Goal: Transaction & Acquisition: Purchase product/service

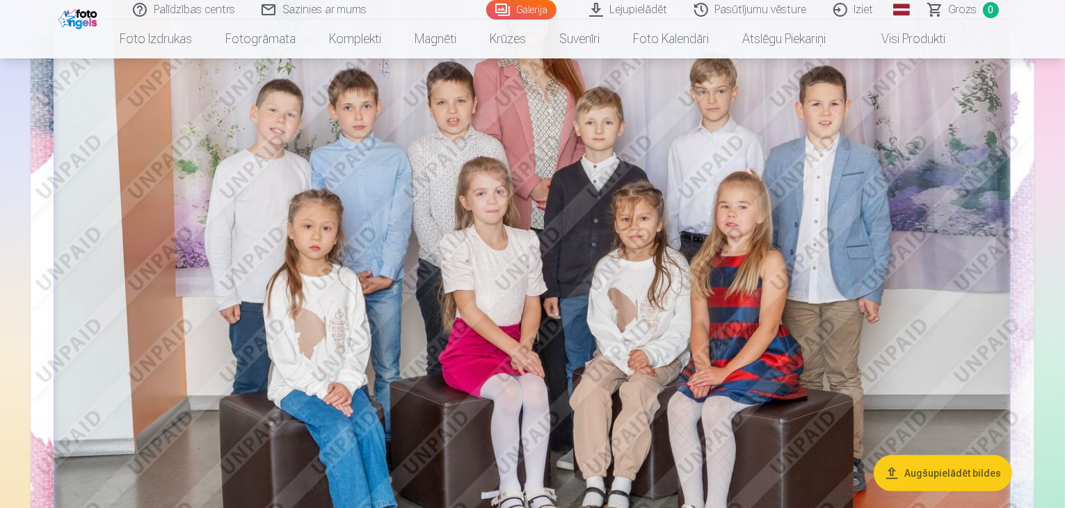
scroll to position [209, 0]
click at [959, 471] on button "Augšupielādēt bildes" at bounding box center [943, 473] width 138 height 36
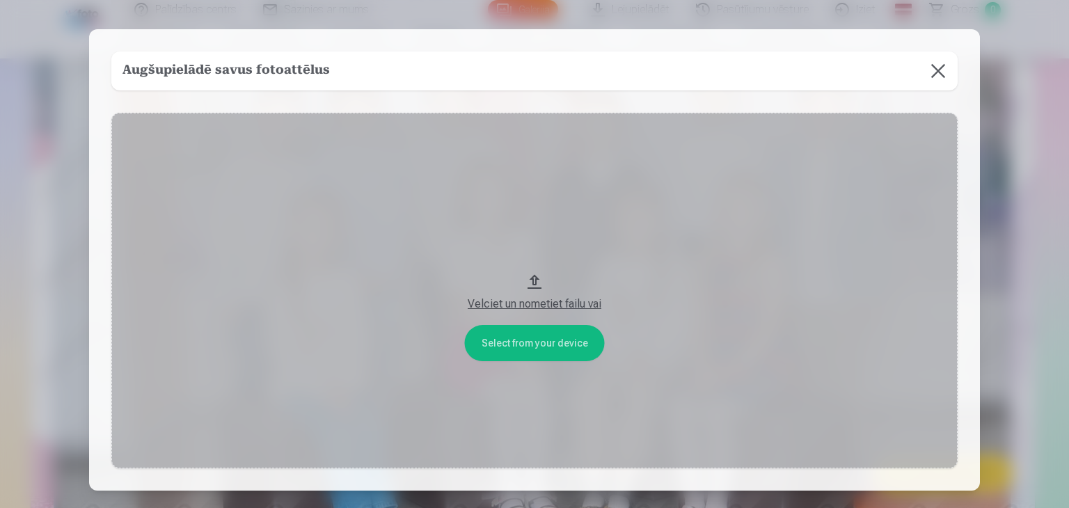
click at [943, 70] on button at bounding box center [937, 70] width 39 height 39
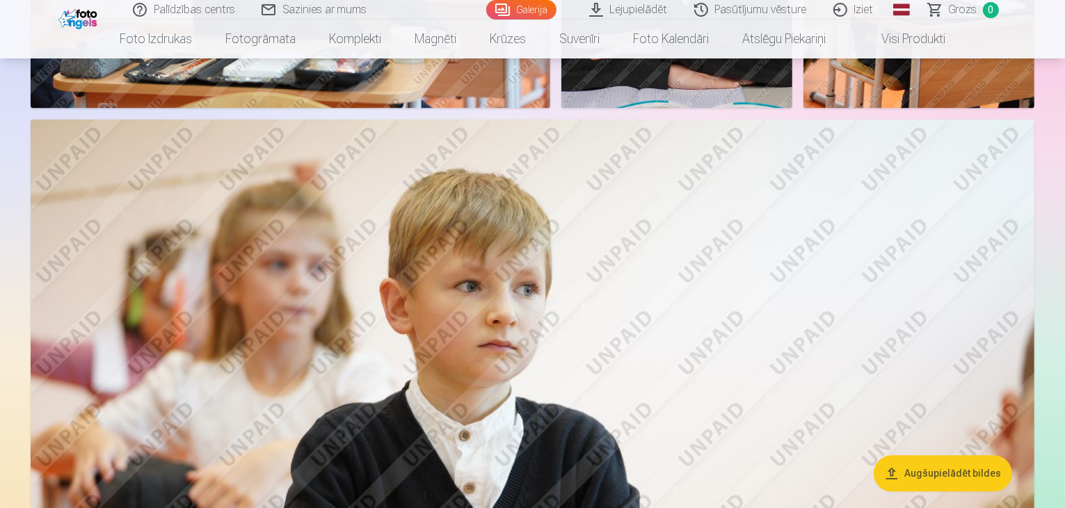
scroll to position [3131, 0]
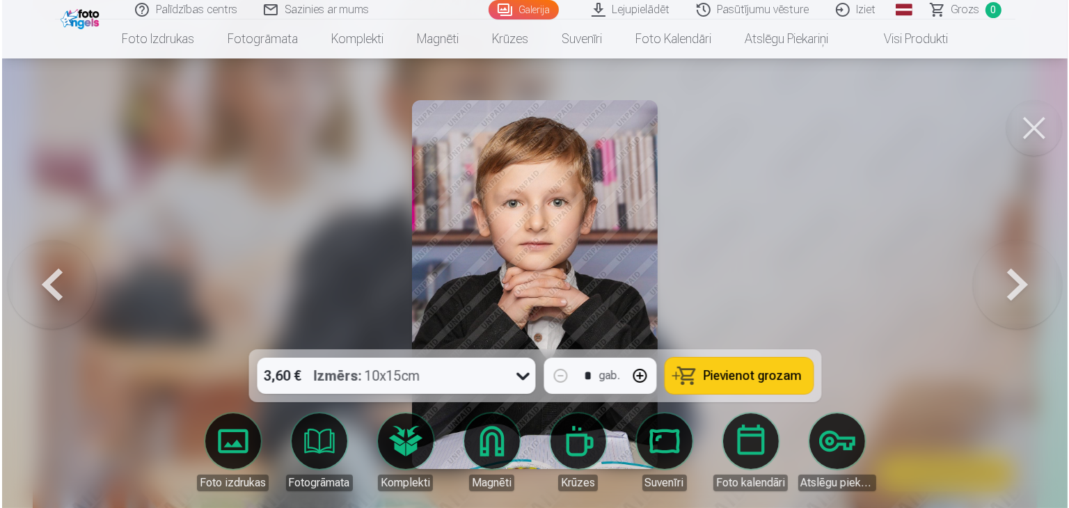
scroll to position [3138, 0]
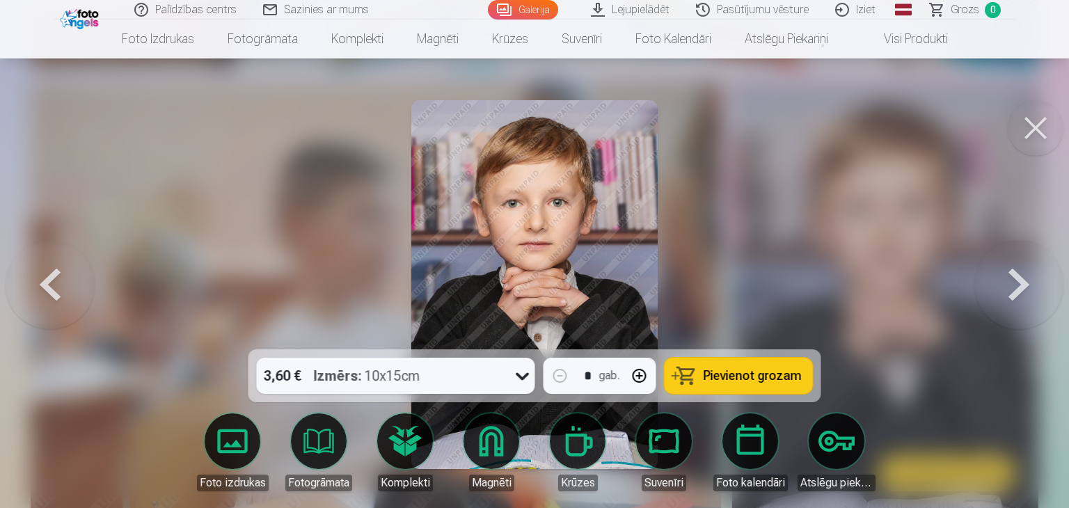
click at [1032, 140] on button at bounding box center [1035, 128] width 56 height 56
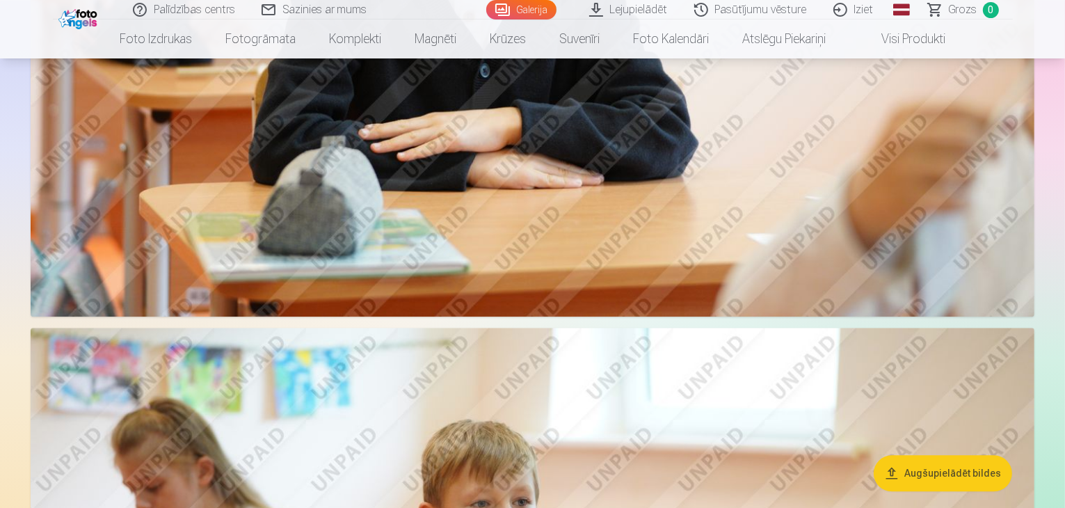
scroll to position [3687, 0]
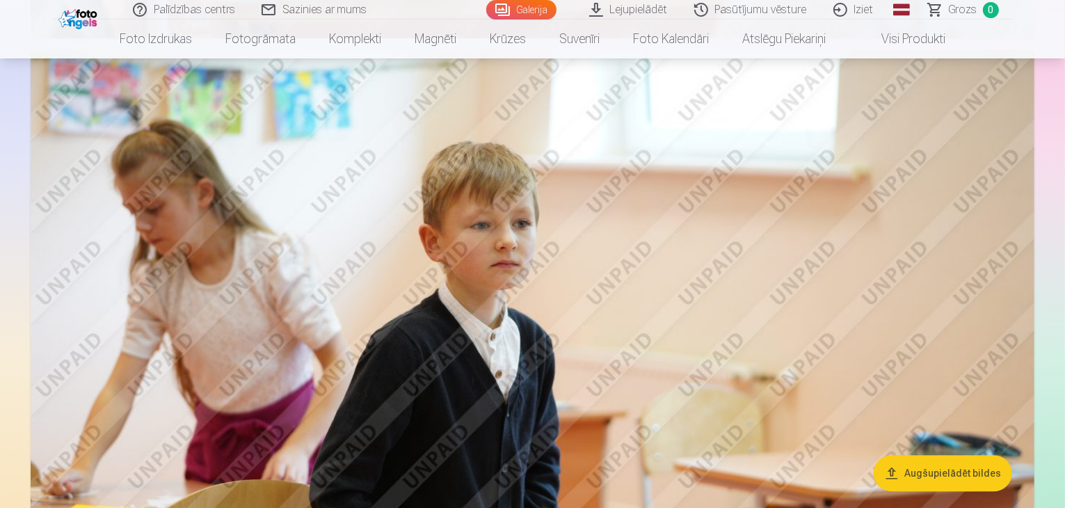
drag, startPoint x: 854, startPoint y: 218, endPoint x: 801, endPoint y: 332, distance: 126.0
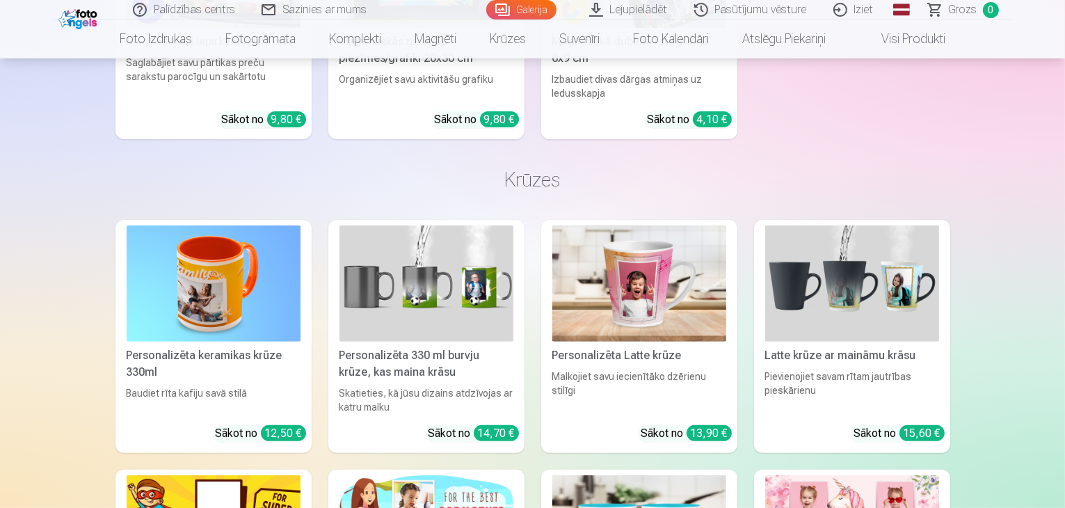
scroll to position [11132, 0]
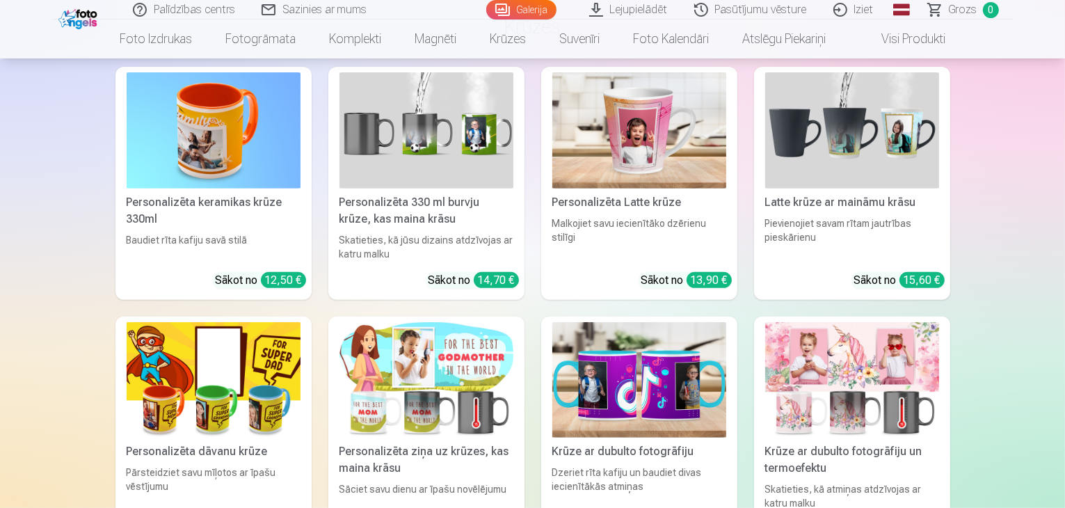
scroll to position [11340, 0]
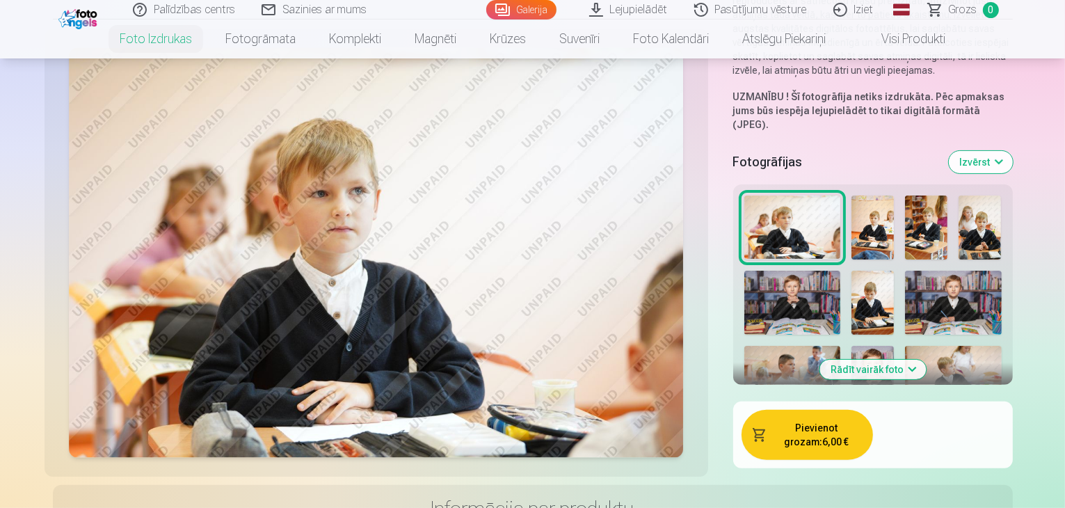
scroll to position [278, 0]
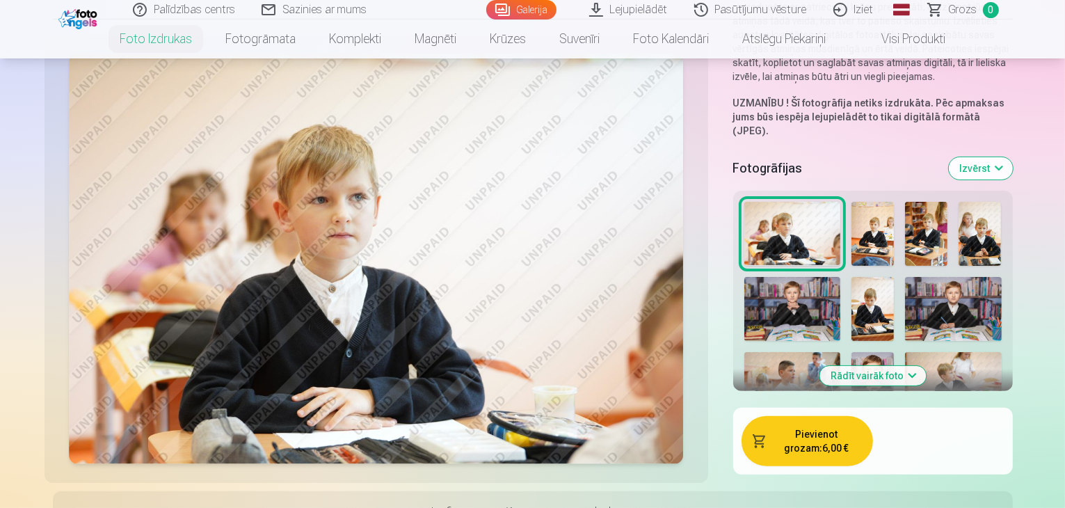
click at [899, 366] on button "Rādīt vairāk foto" at bounding box center [873, 375] width 106 height 19
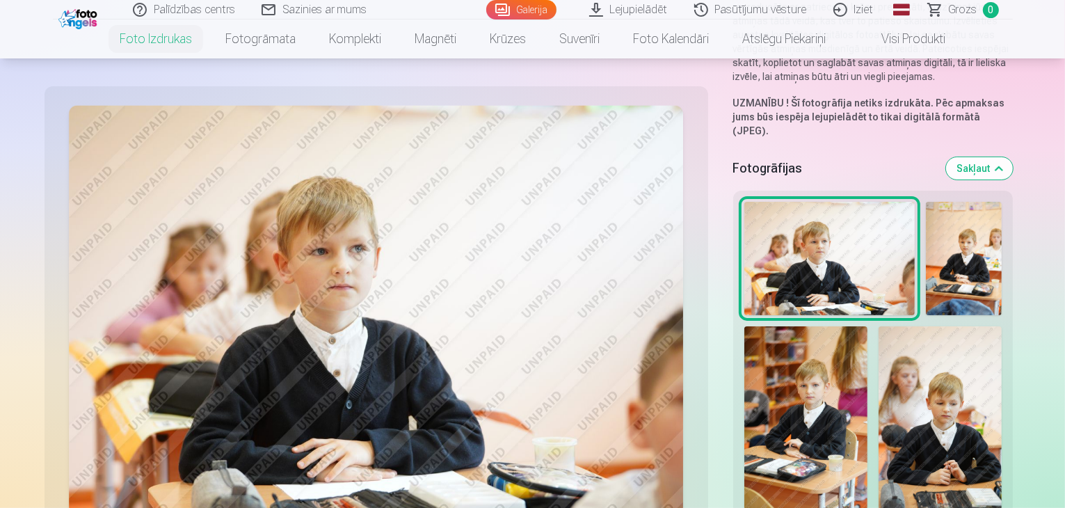
click at [815, 202] on img at bounding box center [829, 258] width 170 height 113
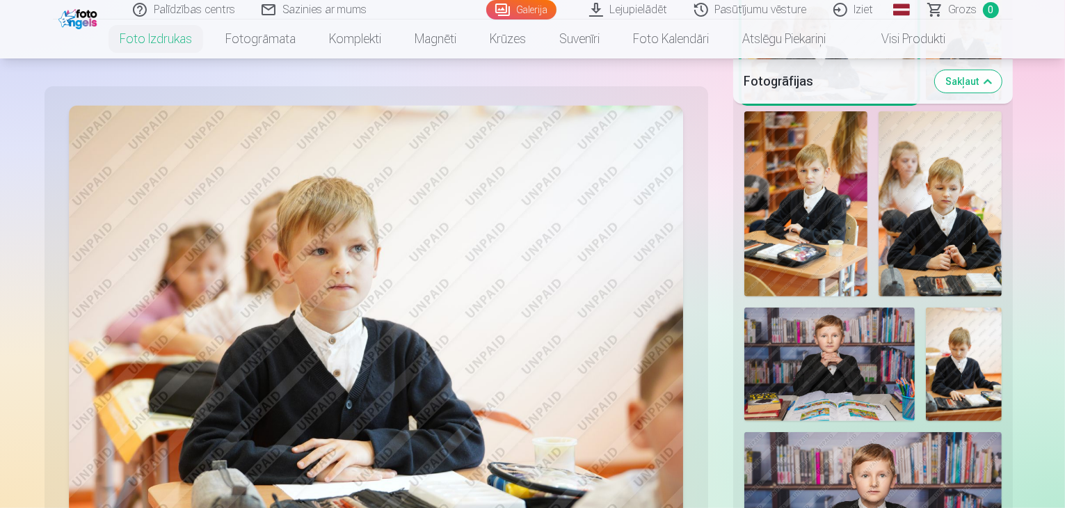
scroll to position [557, 0]
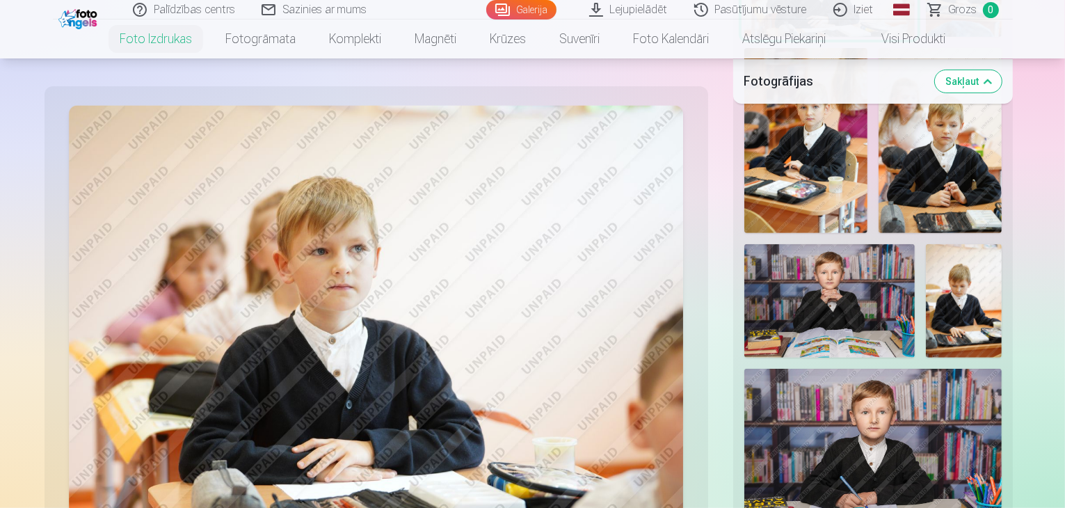
click at [808, 369] on img at bounding box center [872, 455] width 257 height 172
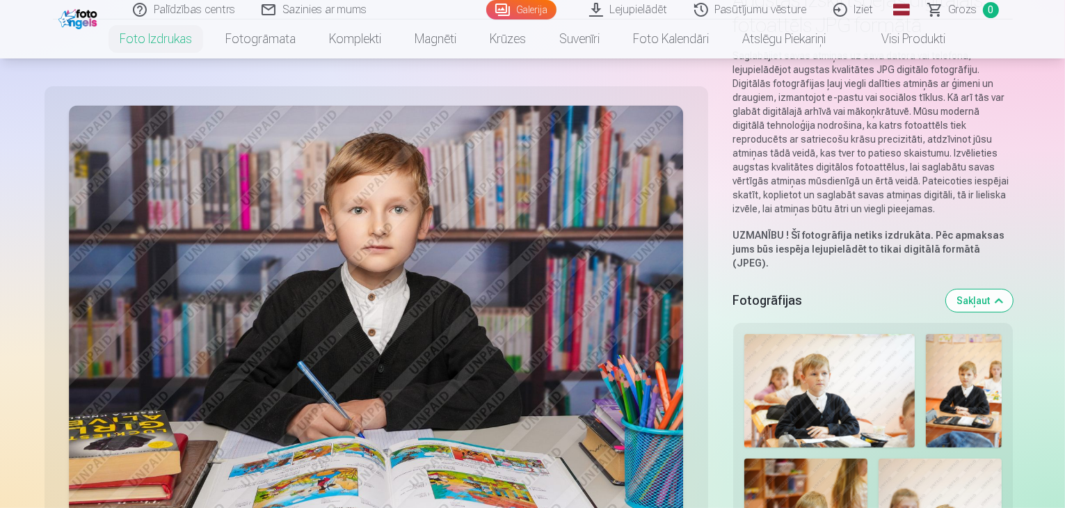
scroll to position [278, 0]
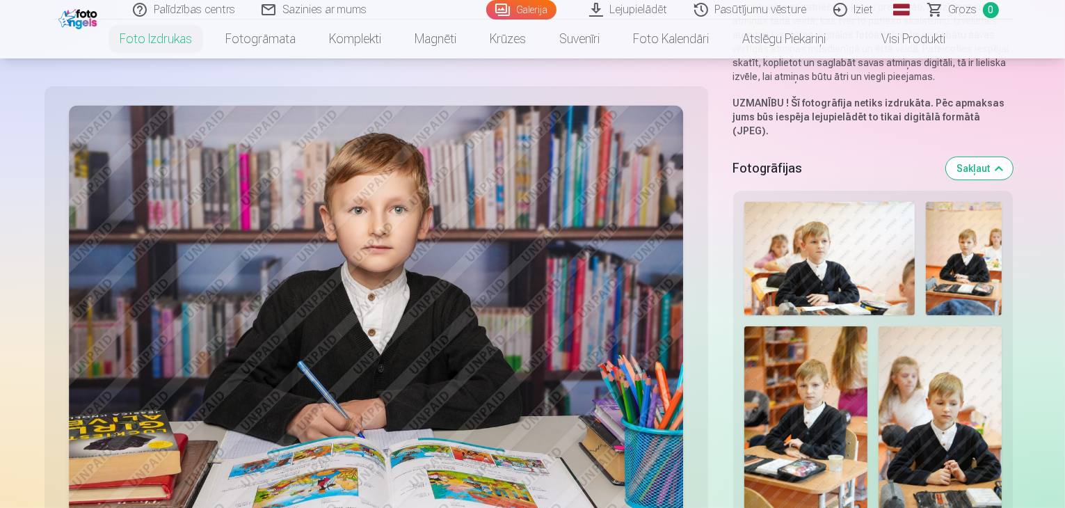
click at [835, 220] on img at bounding box center [829, 258] width 170 height 113
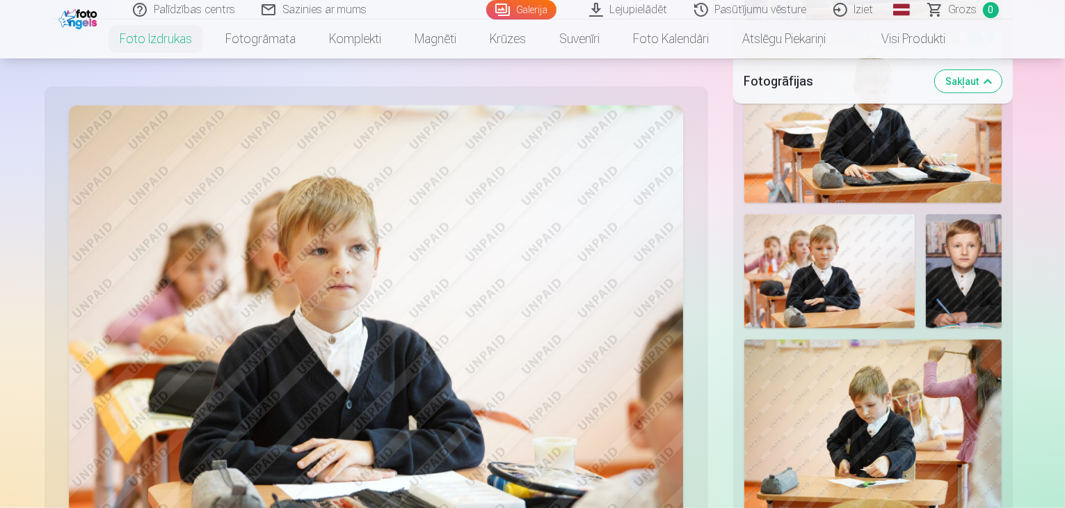
scroll to position [1809, 0]
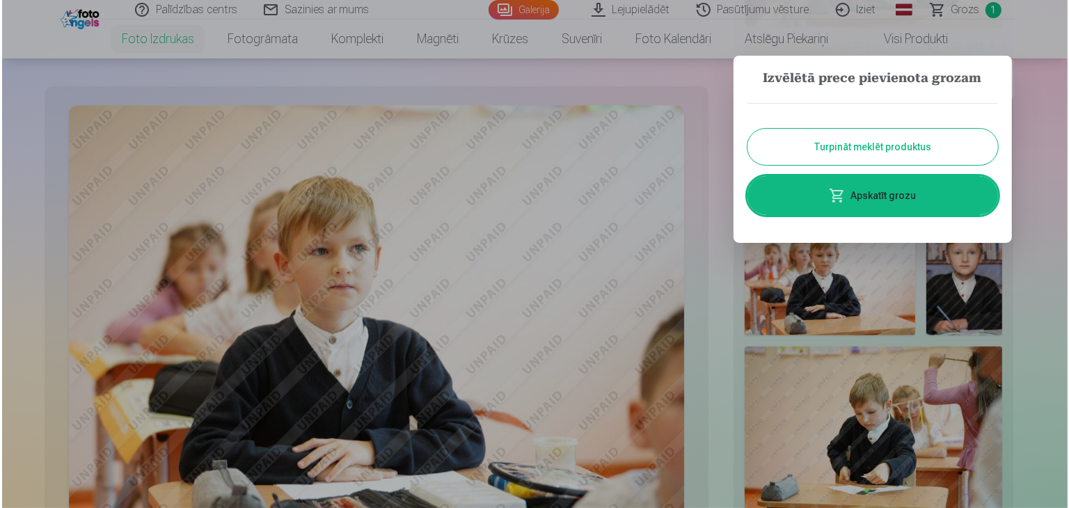
scroll to position [1821, 0]
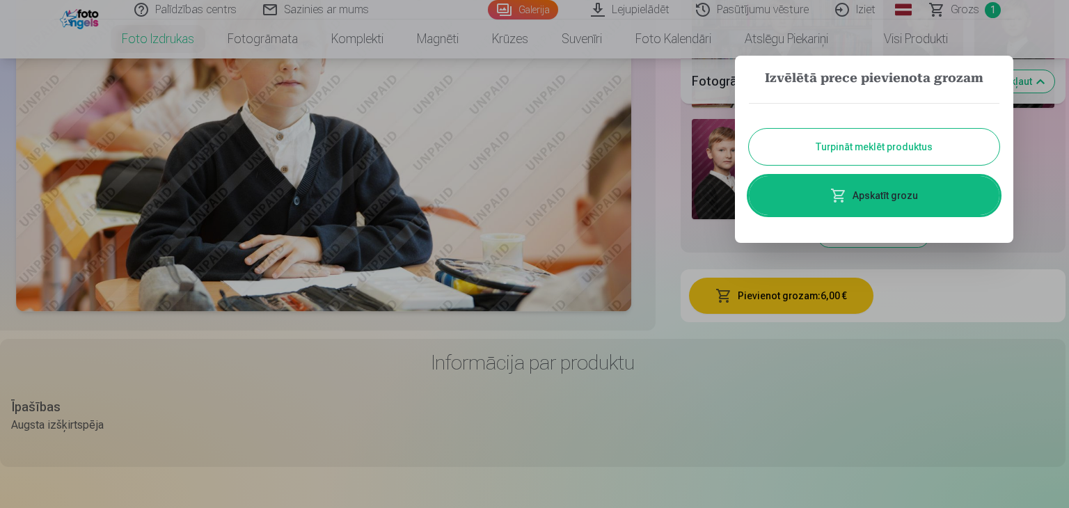
click at [899, 189] on link "Apskatīt grozu" at bounding box center [874, 195] width 250 height 39
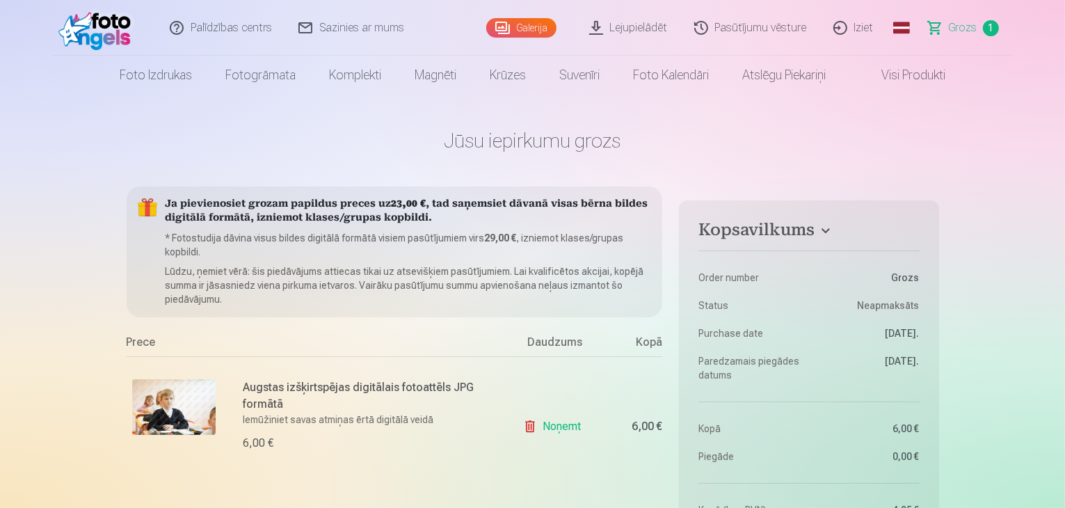
click at [974, 26] on span "Grozs" at bounding box center [963, 27] width 29 height 17
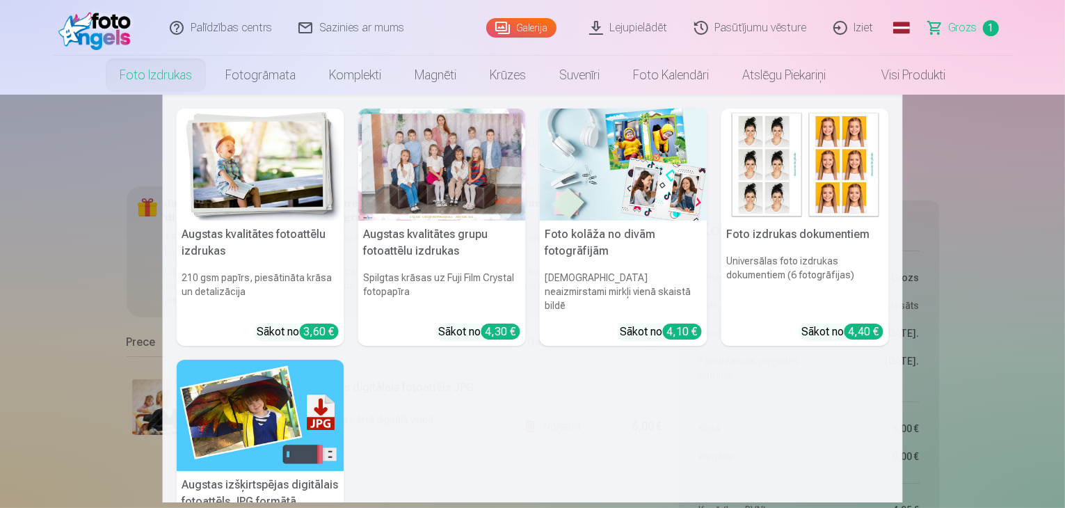
click at [136, 68] on link "Foto izdrukas" at bounding box center [156, 75] width 106 height 39
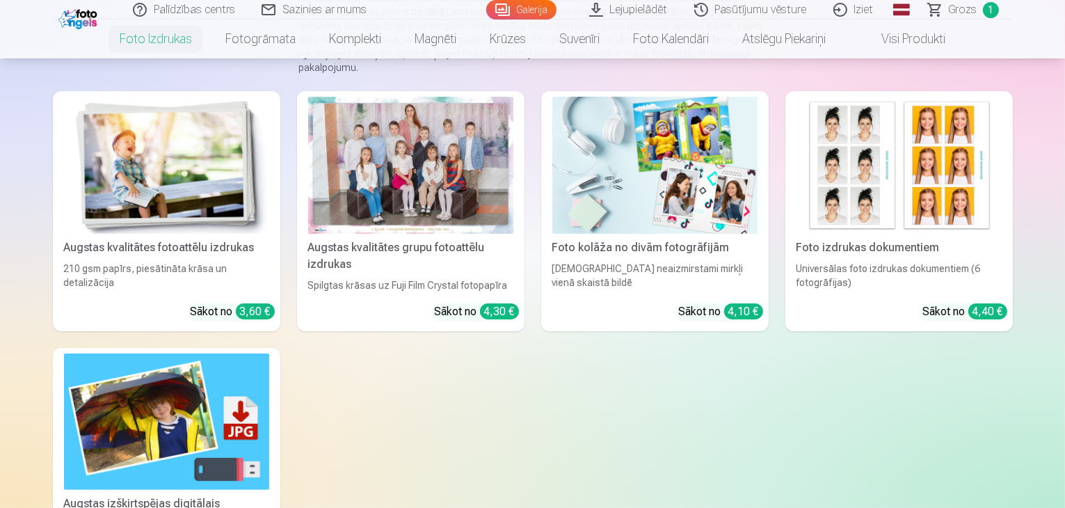
scroll to position [209, 0]
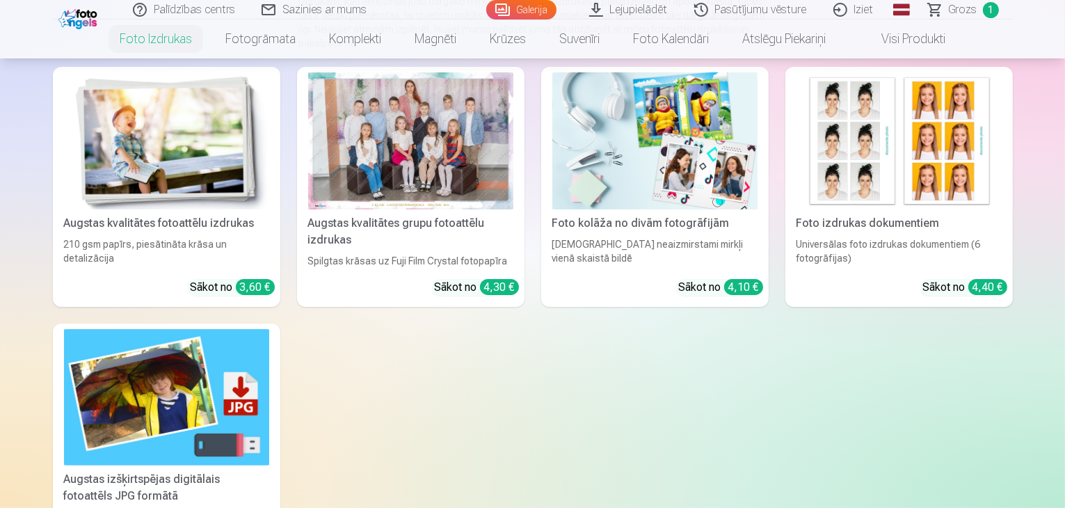
click at [446, 209] on div at bounding box center [410, 140] width 205 height 137
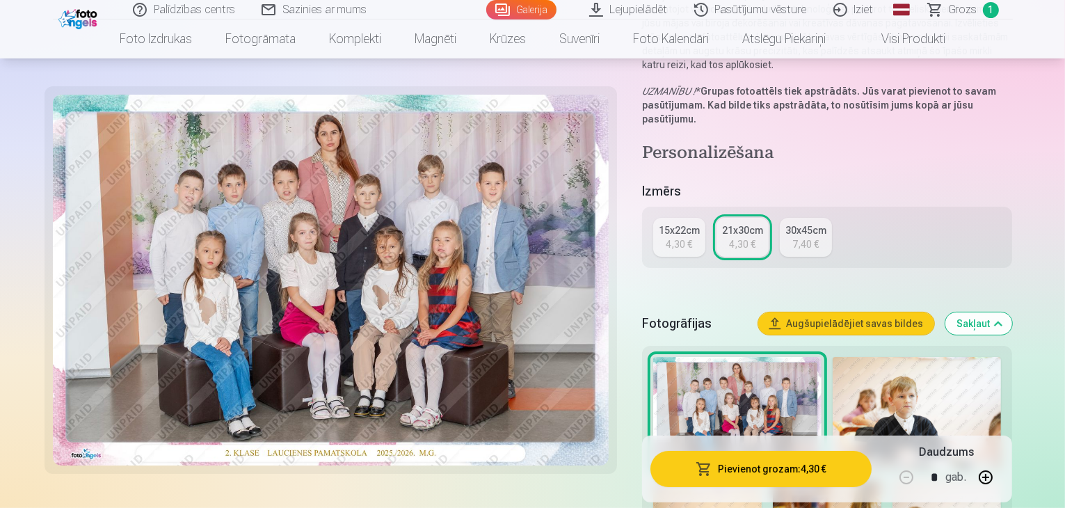
scroll to position [209, 0]
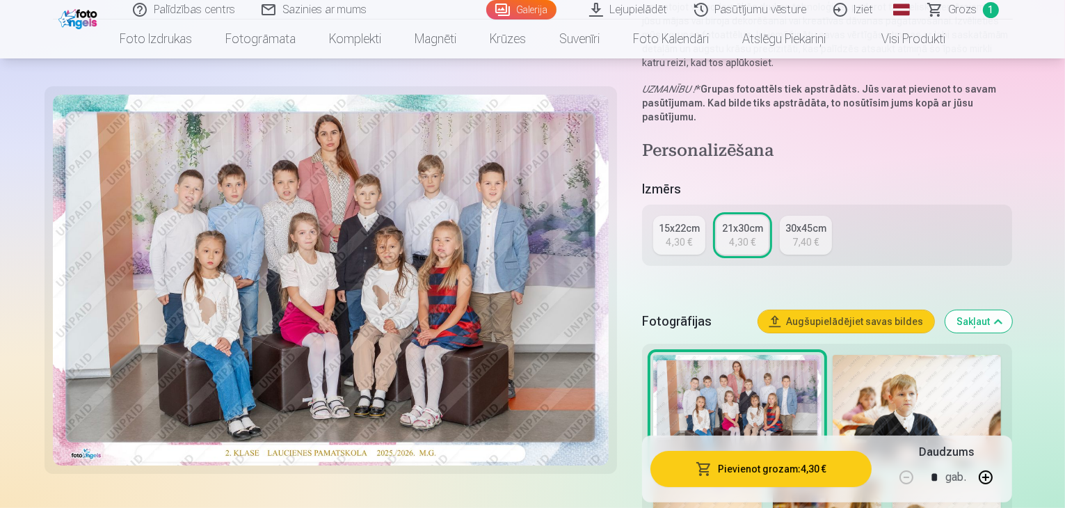
click at [756, 471] on button "Pievienot grozam : 4,30 €" at bounding box center [762, 469] width 222 height 36
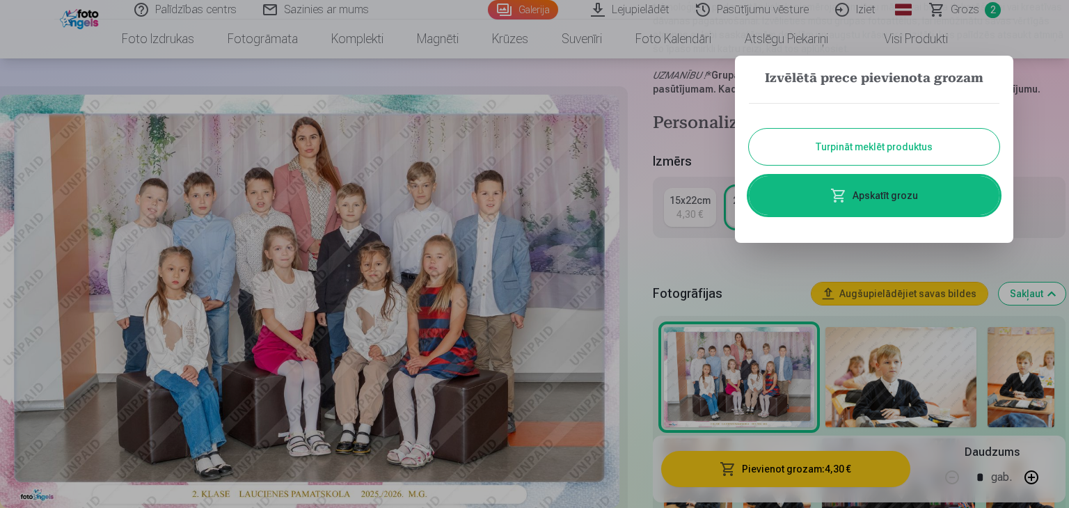
click at [888, 149] on button "Turpināt meklēt produktus" at bounding box center [874, 147] width 250 height 36
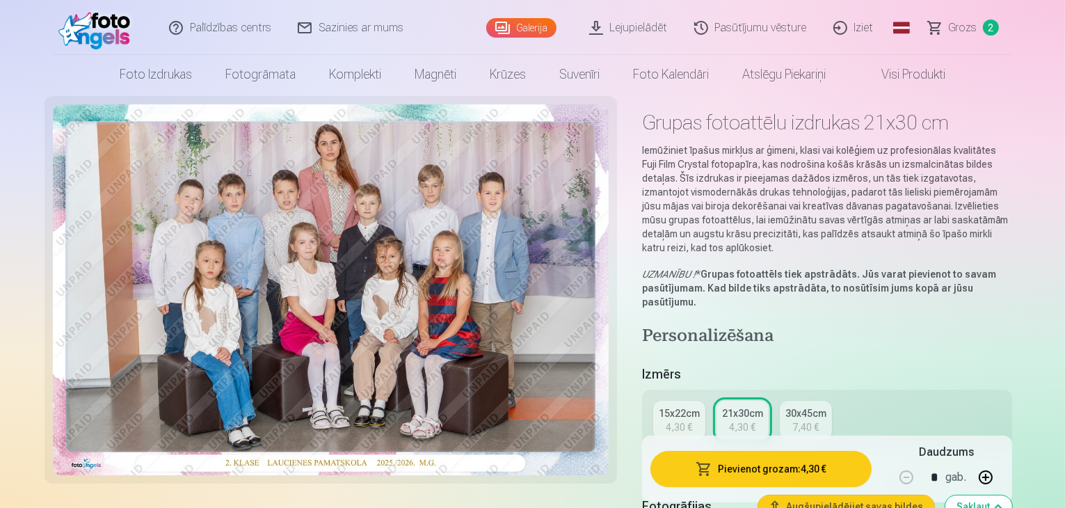
scroll to position [0, 0]
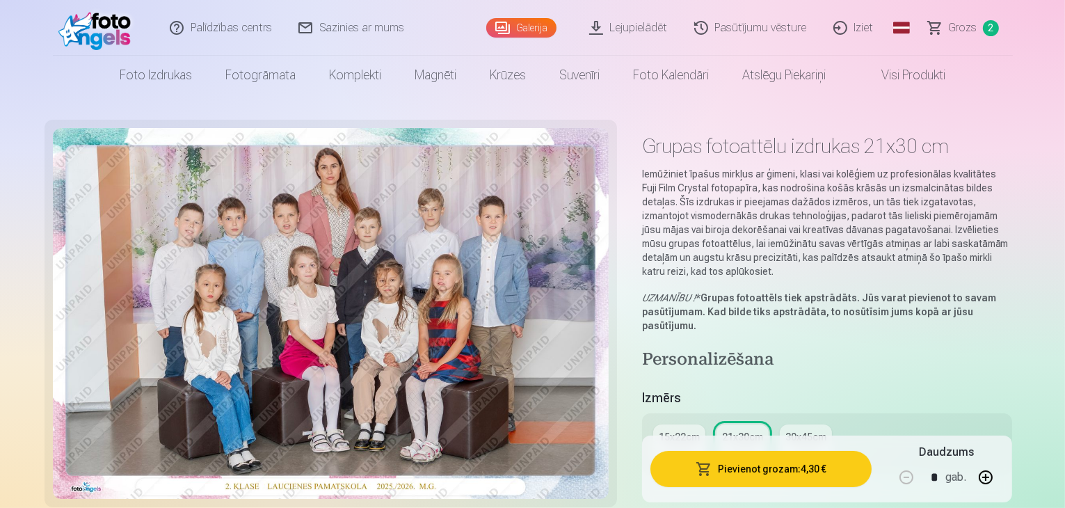
click at [969, 29] on span "Grozs" at bounding box center [963, 27] width 29 height 17
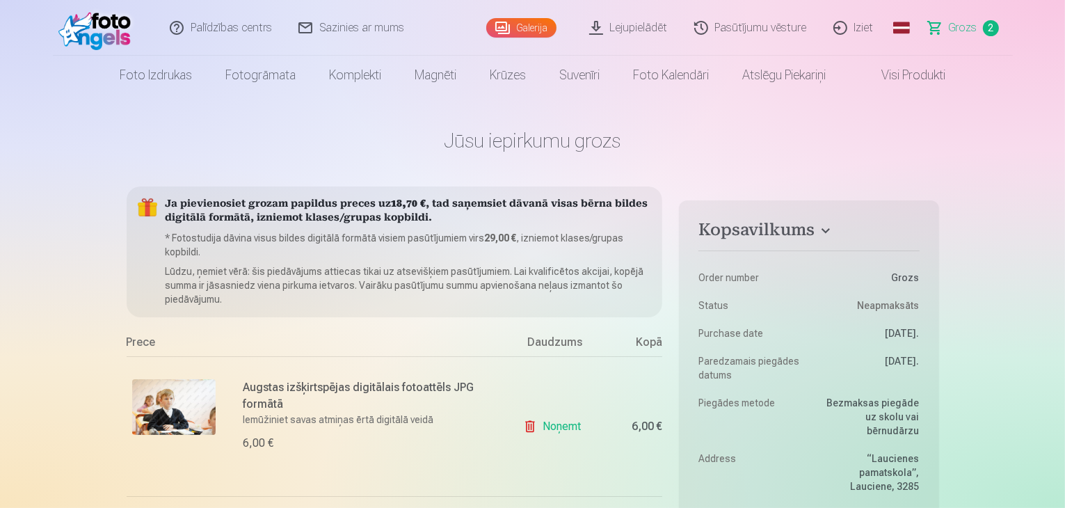
drag, startPoint x: 631, startPoint y: 25, endPoint x: 641, endPoint y: 26, distance: 9.8
click at [632, 26] on link "Lejupielādēt" at bounding box center [629, 28] width 105 height 56
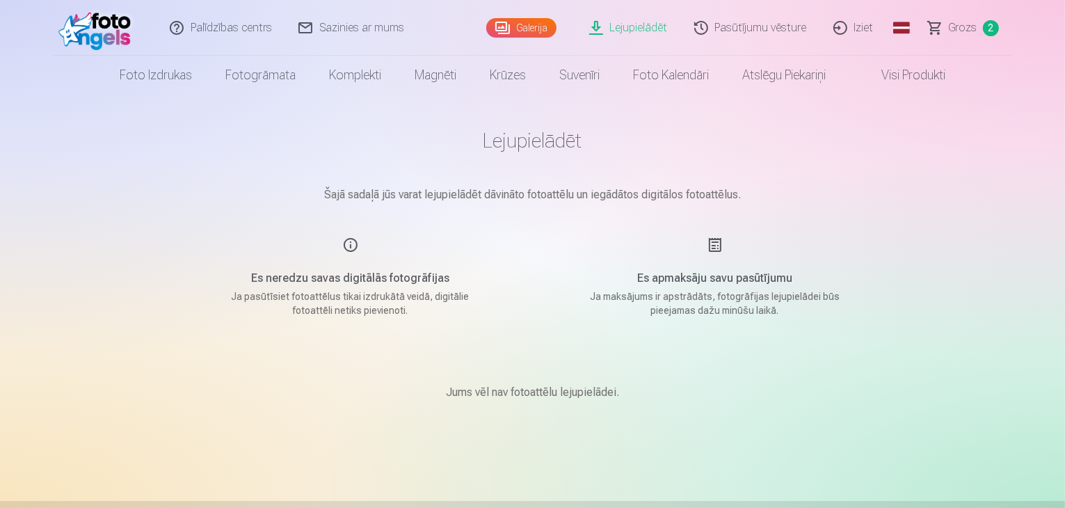
click at [983, 27] on span "2" at bounding box center [991, 28] width 16 height 16
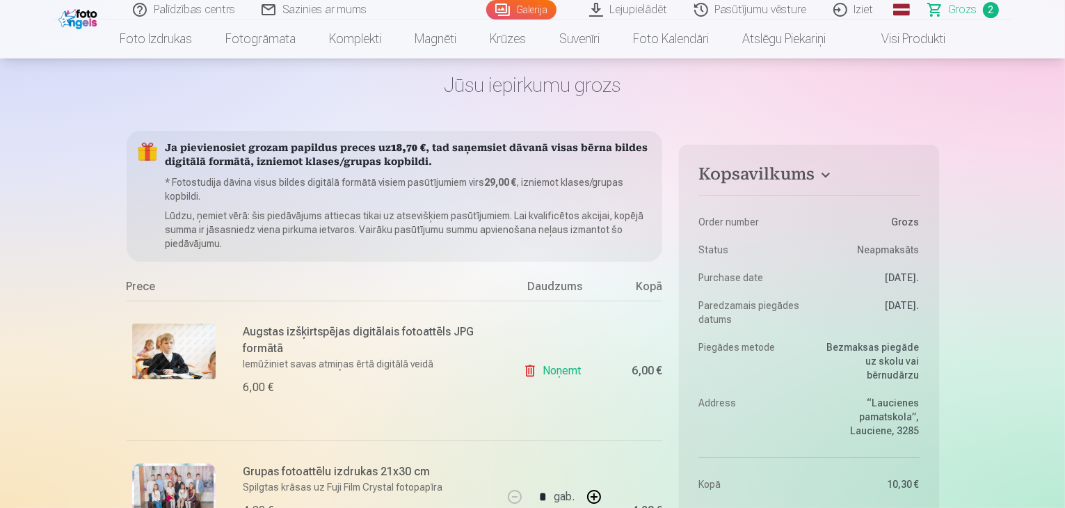
scroll to position [139, 0]
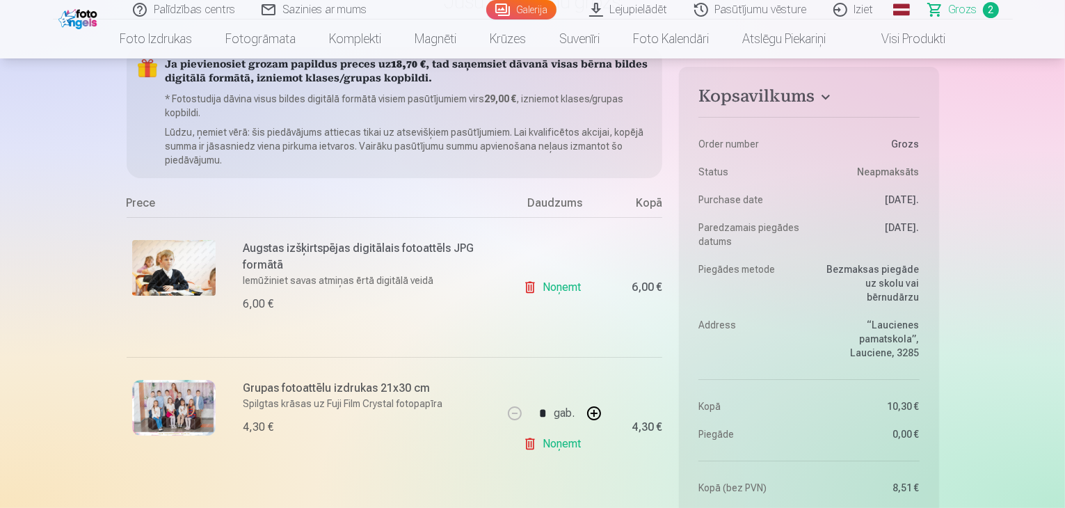
click at [565, 290] on link "Noņemt" at bounding box center [554, 287] width 63 height 28
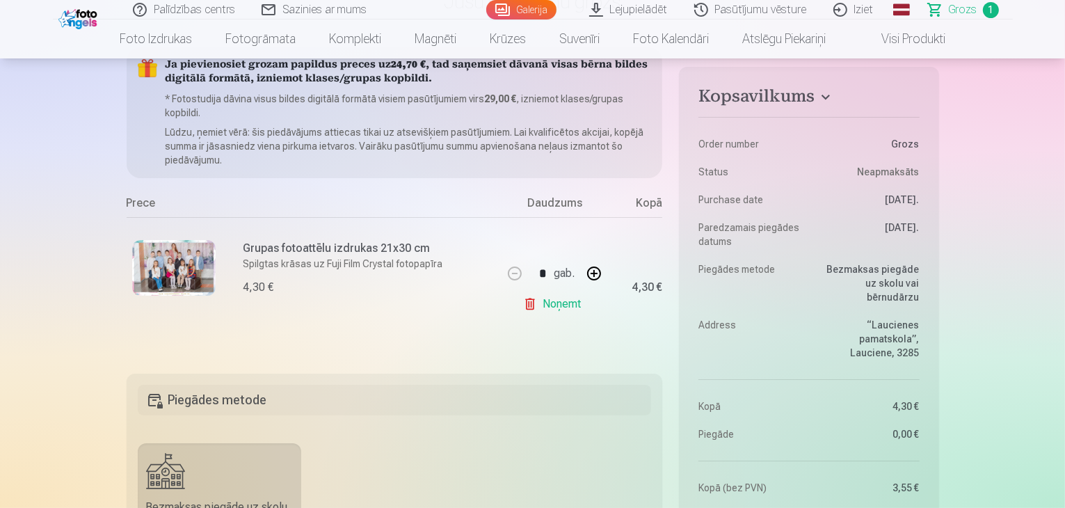
click at [555, 305] on link "Noņemt" at bounding box center [554, 304] width 63 height 28
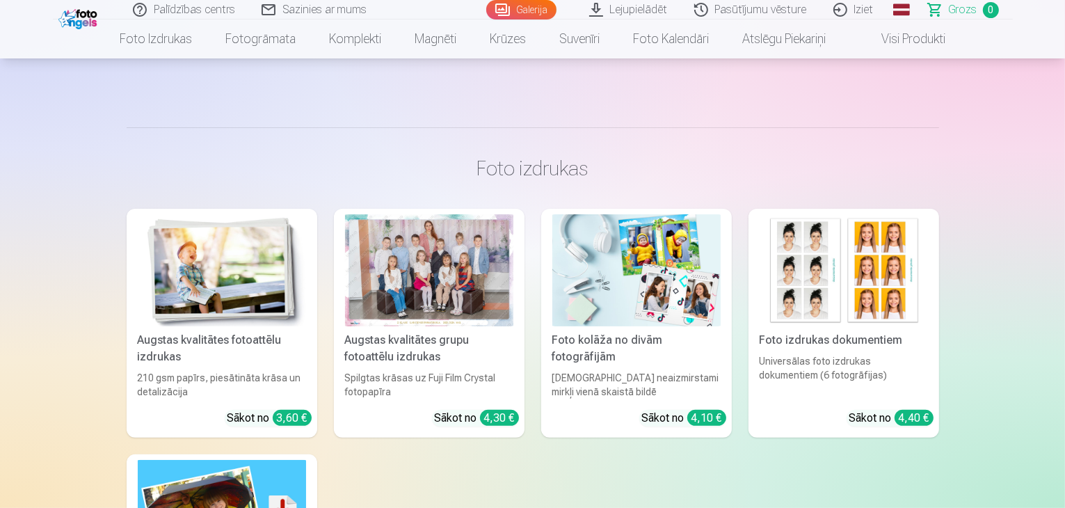
scroll to position [278, 0]
